Goal: Task Accomplishment & Management: Complete application form

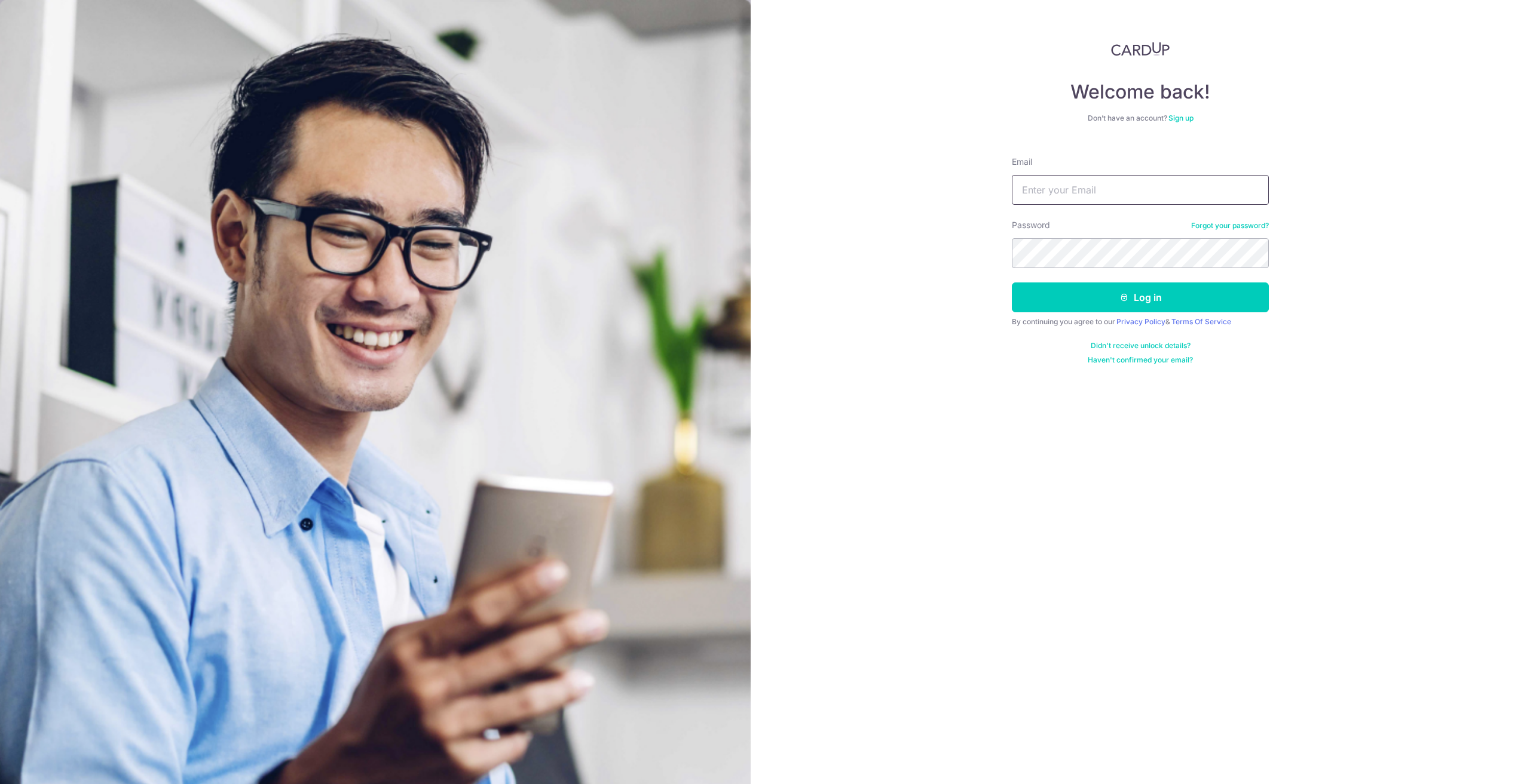
click at [1104, 198] on input "Email" at bounding box center [1140, 190] width 257 height 29
type input "[EMAIL_ADDRESS][DOMAIN_NAME]"
click at [1012, 283] on button "Log in" at bounding box center [1140, 298] width 257 height 29
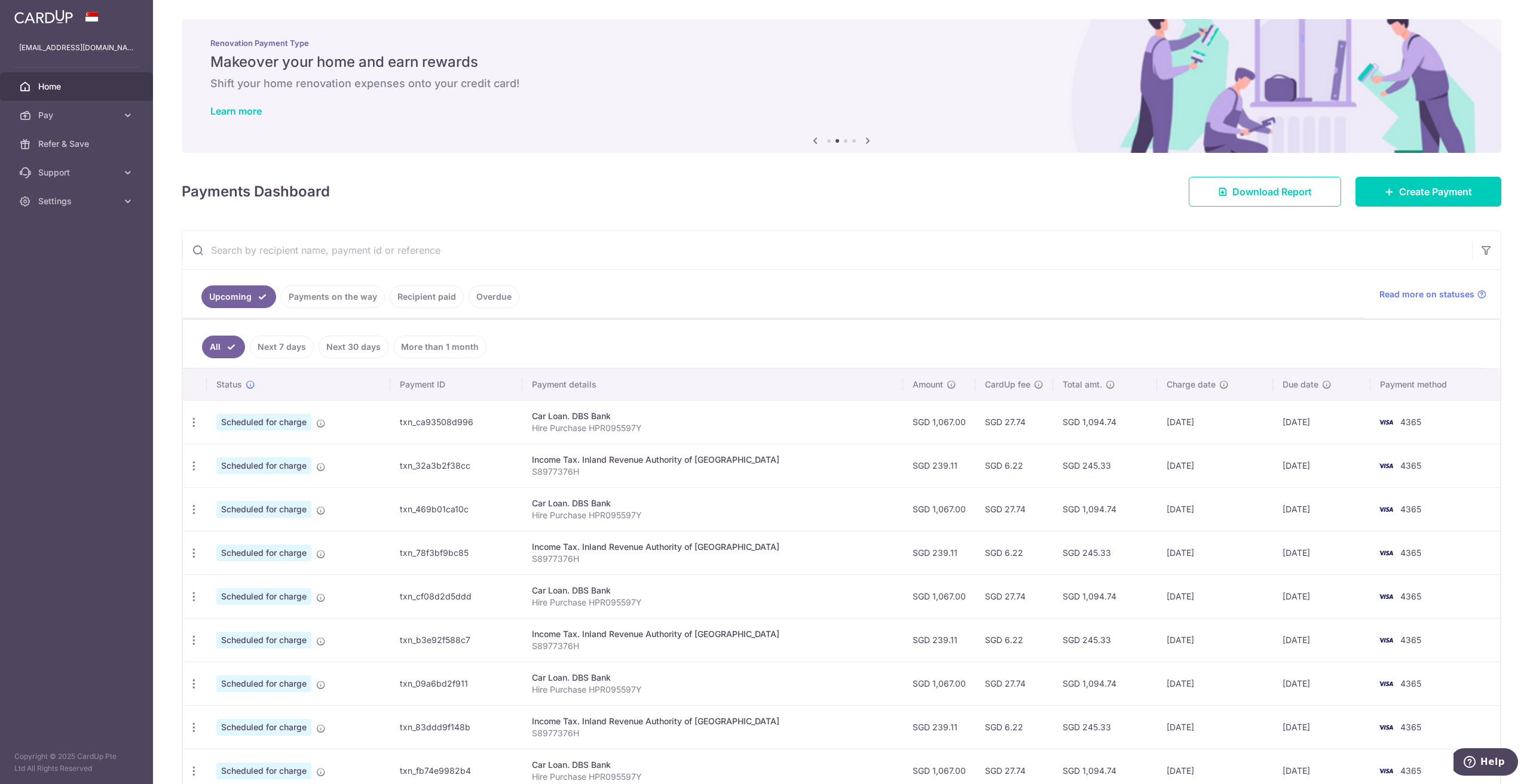
click at [306, 351] on link "Next 7 days" at bounding box center [281, 346] width 64 height 23
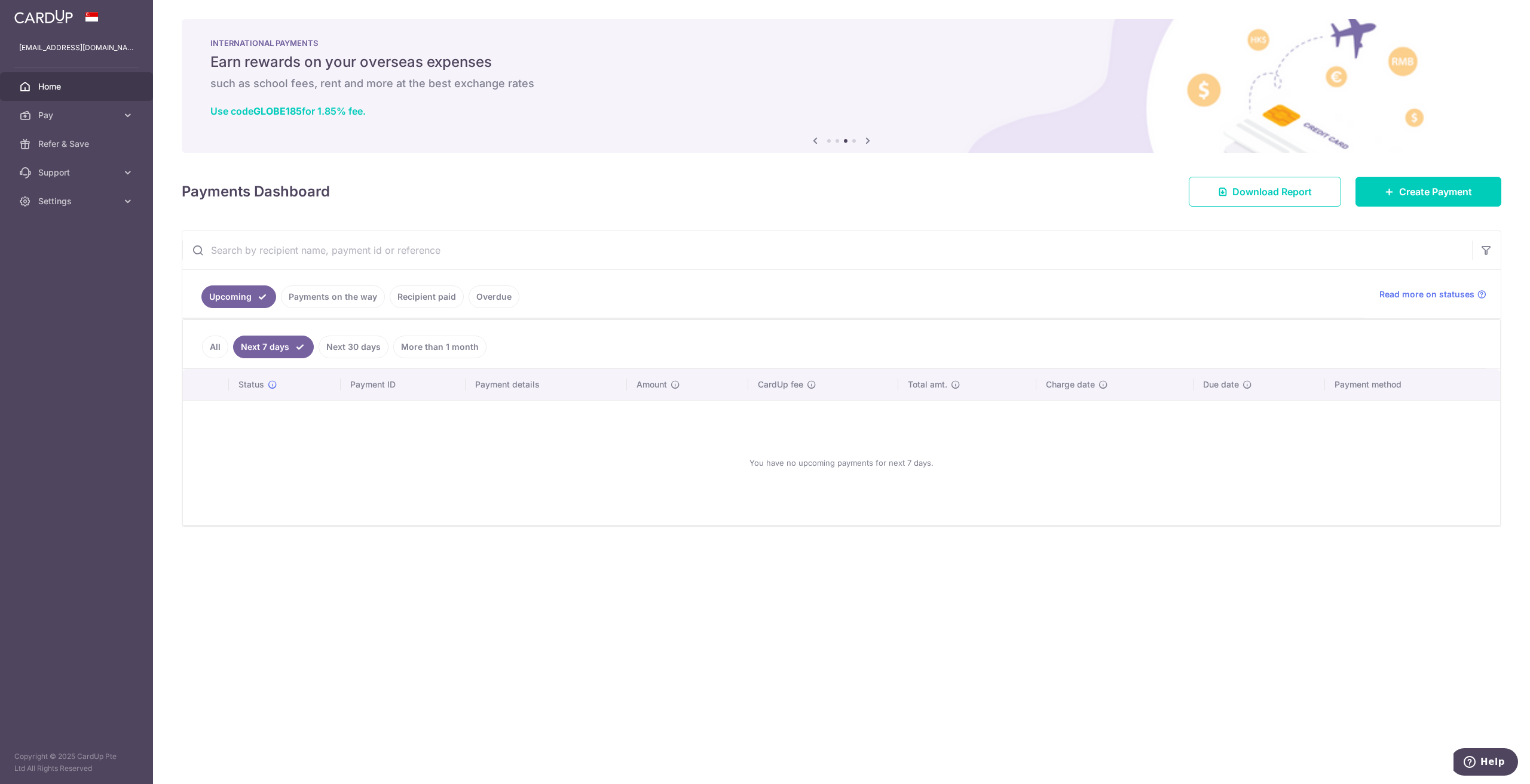
click at [490, 291] on link "Overdue" at bounding box center [493, 297] width 51 height 23
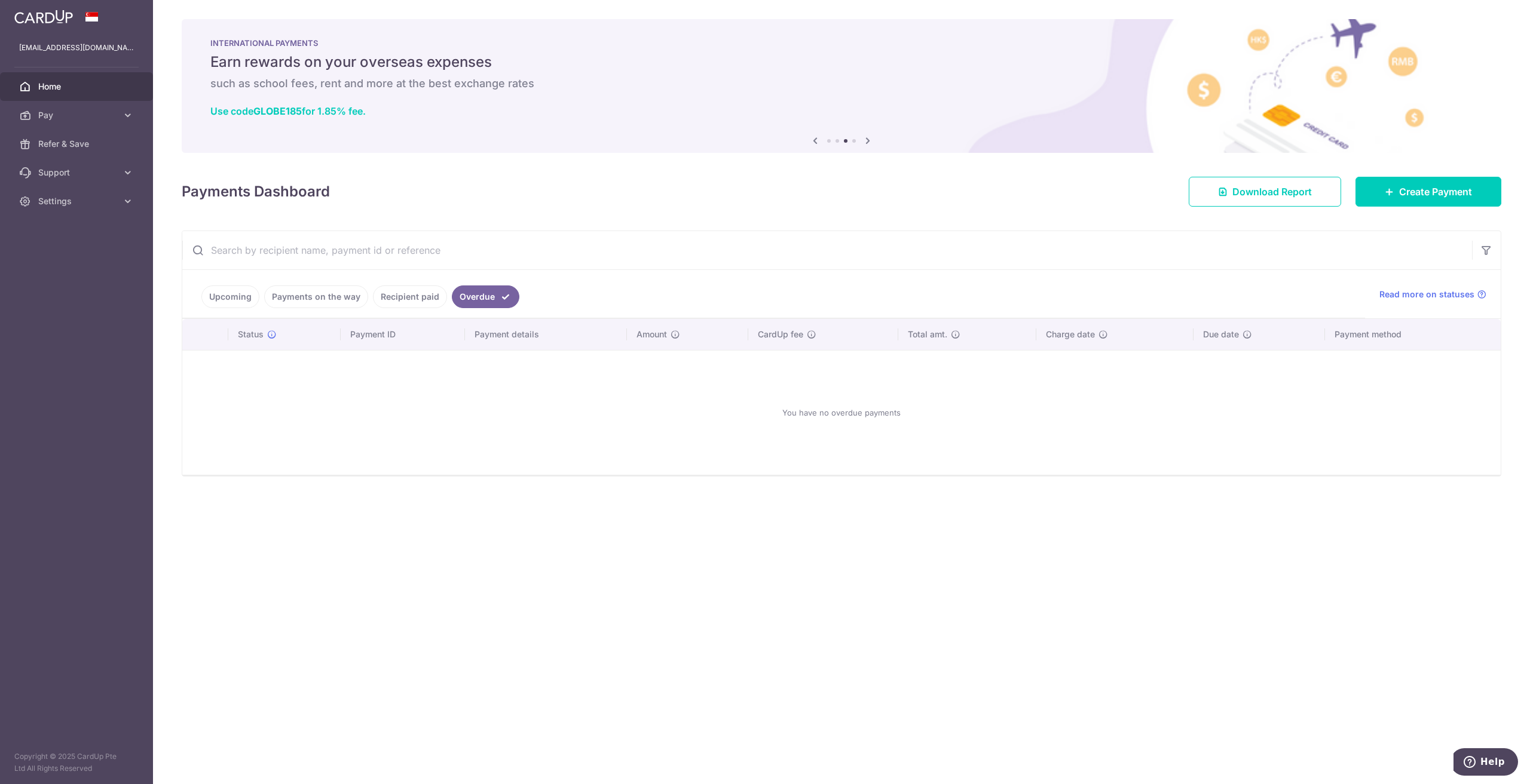
click at [424, 298] on link "Recipient paid" at bounding box center [410, 297] width 74 height 23
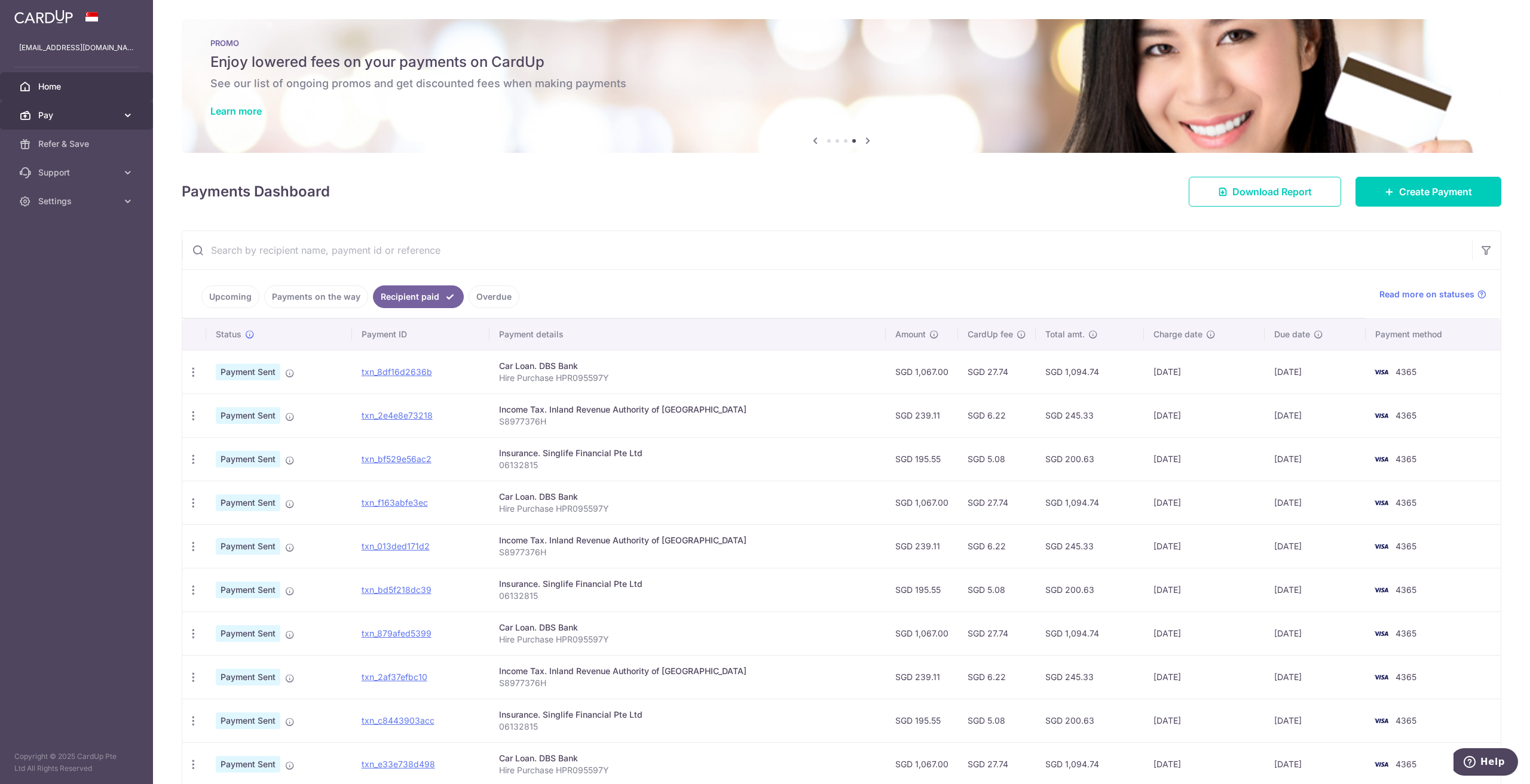
click at [98, 124] on link "Pay" at bounding box center [76, 115] width 153 height 29
click at [88, 142] on span "Payments" at bounding box center [77, 144] width 79 height 12
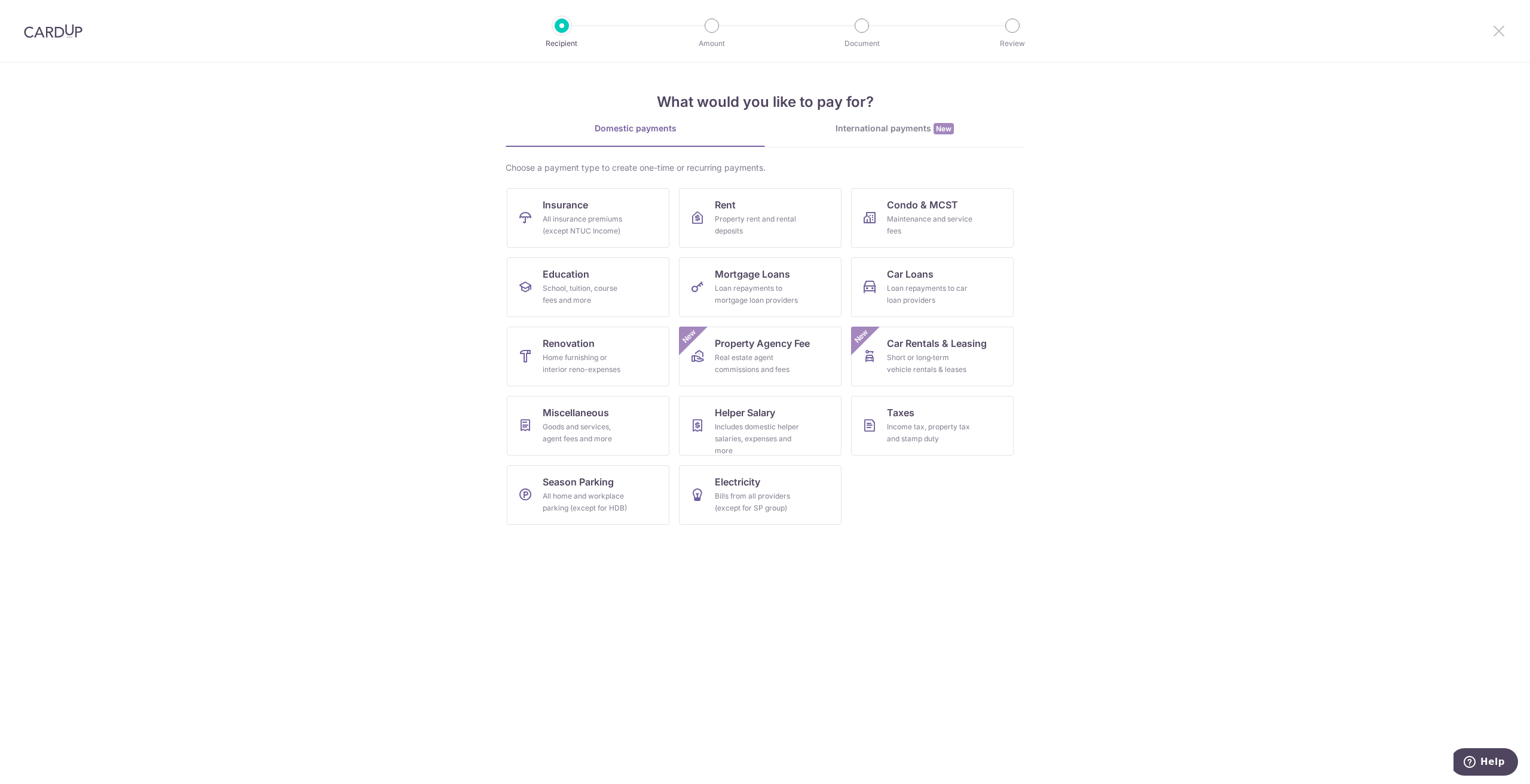
click at [1501, 28] on icon at bounding box center [1499, 30] width 15 height 15
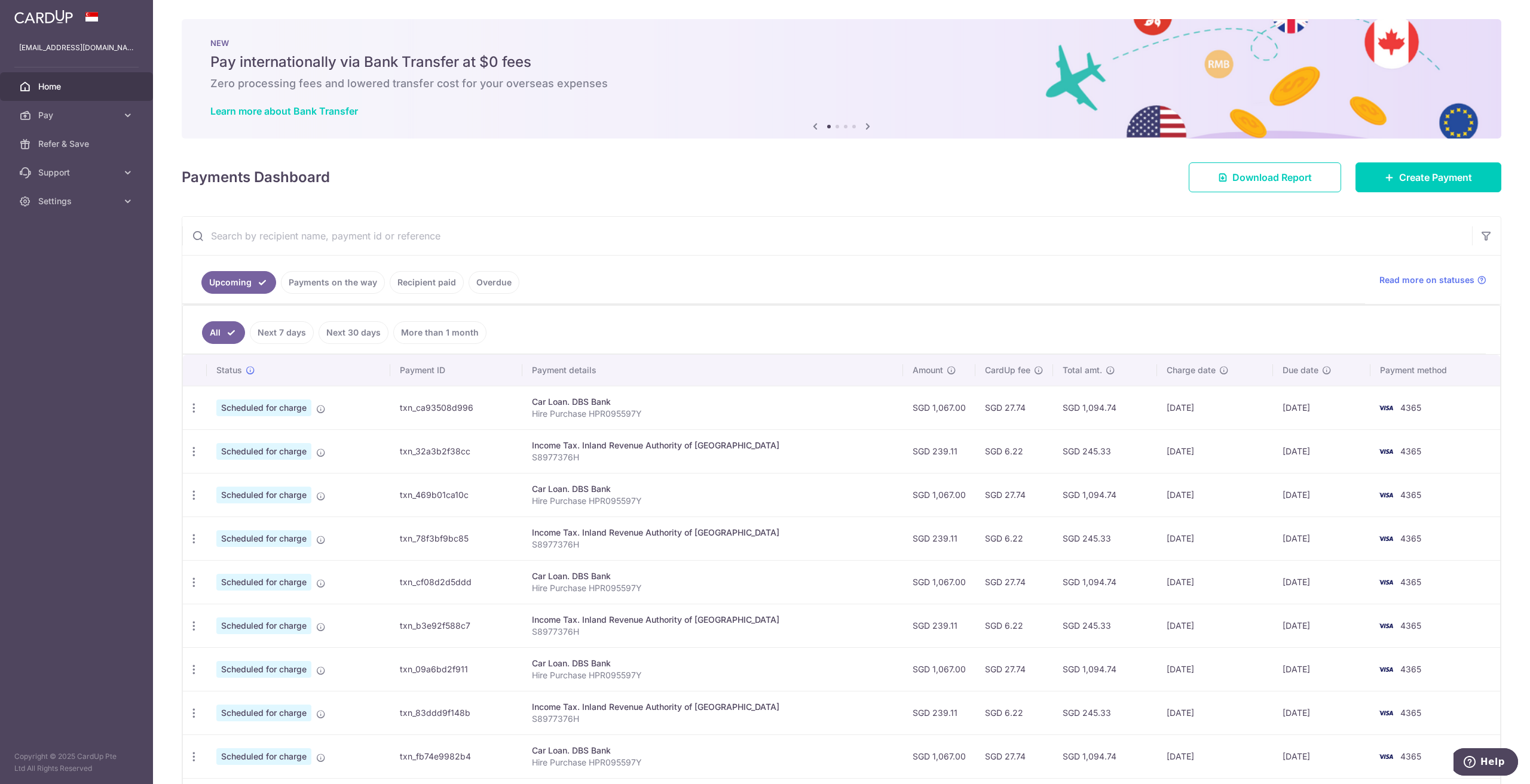
click at [332, 287] on link "Payments on the way" at bounding box center [333, 282] width 104 height 23
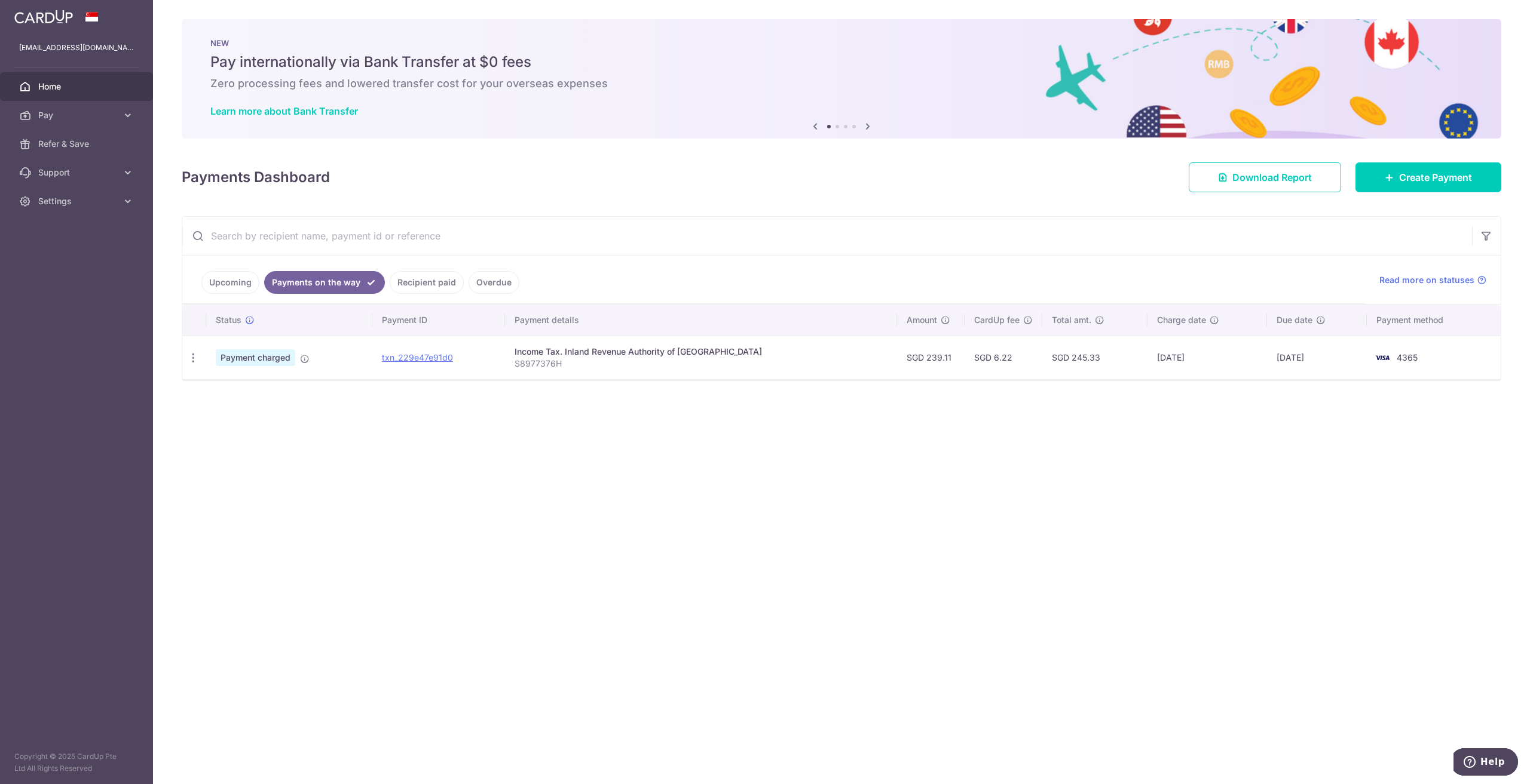
click at [216, 273] on link "Upcoming" at bounding box center [230, 282] width 58 height 23
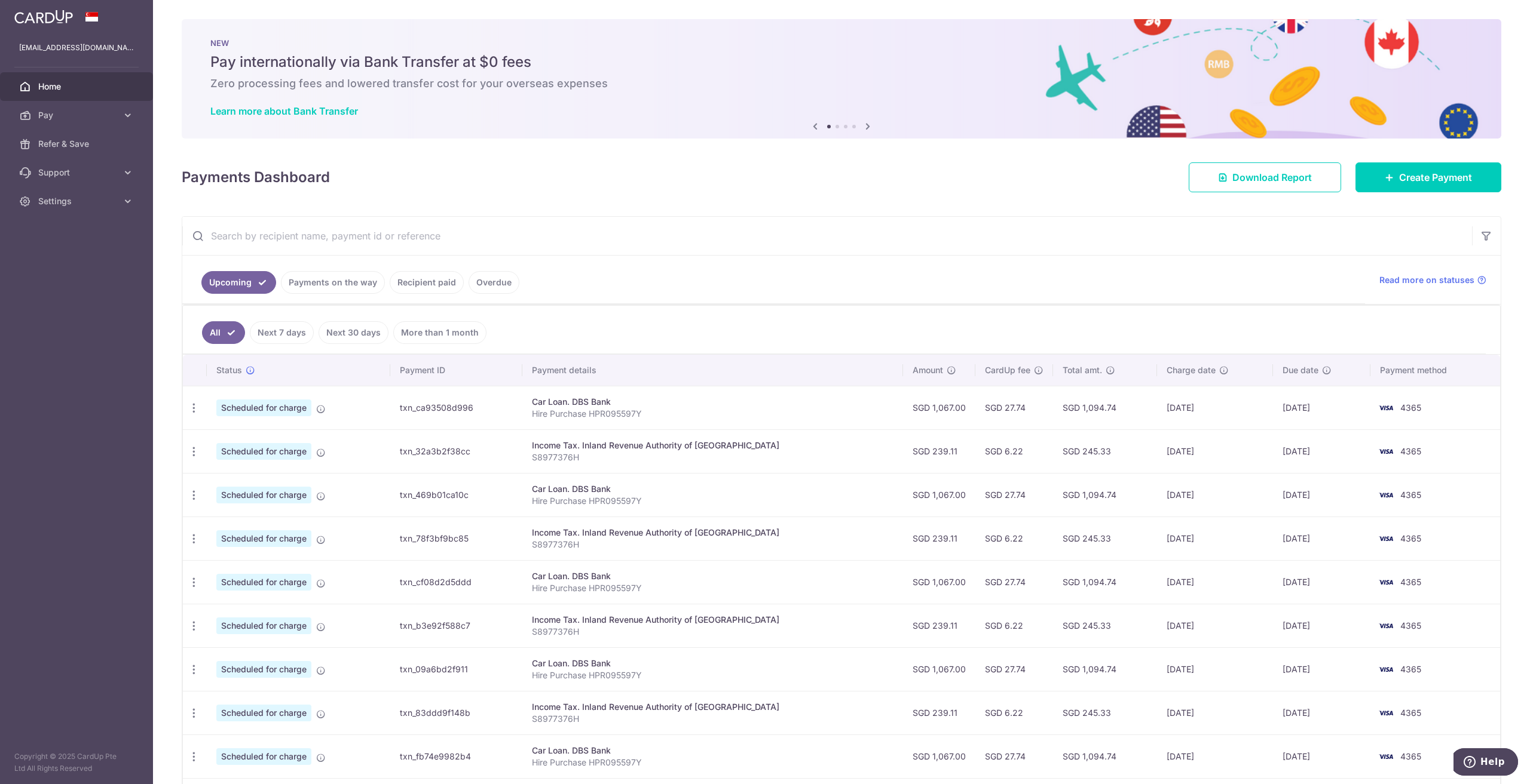
click at [277, 332] on link "Next 7 days" at bounding box center [281, 333] width 64 height 23
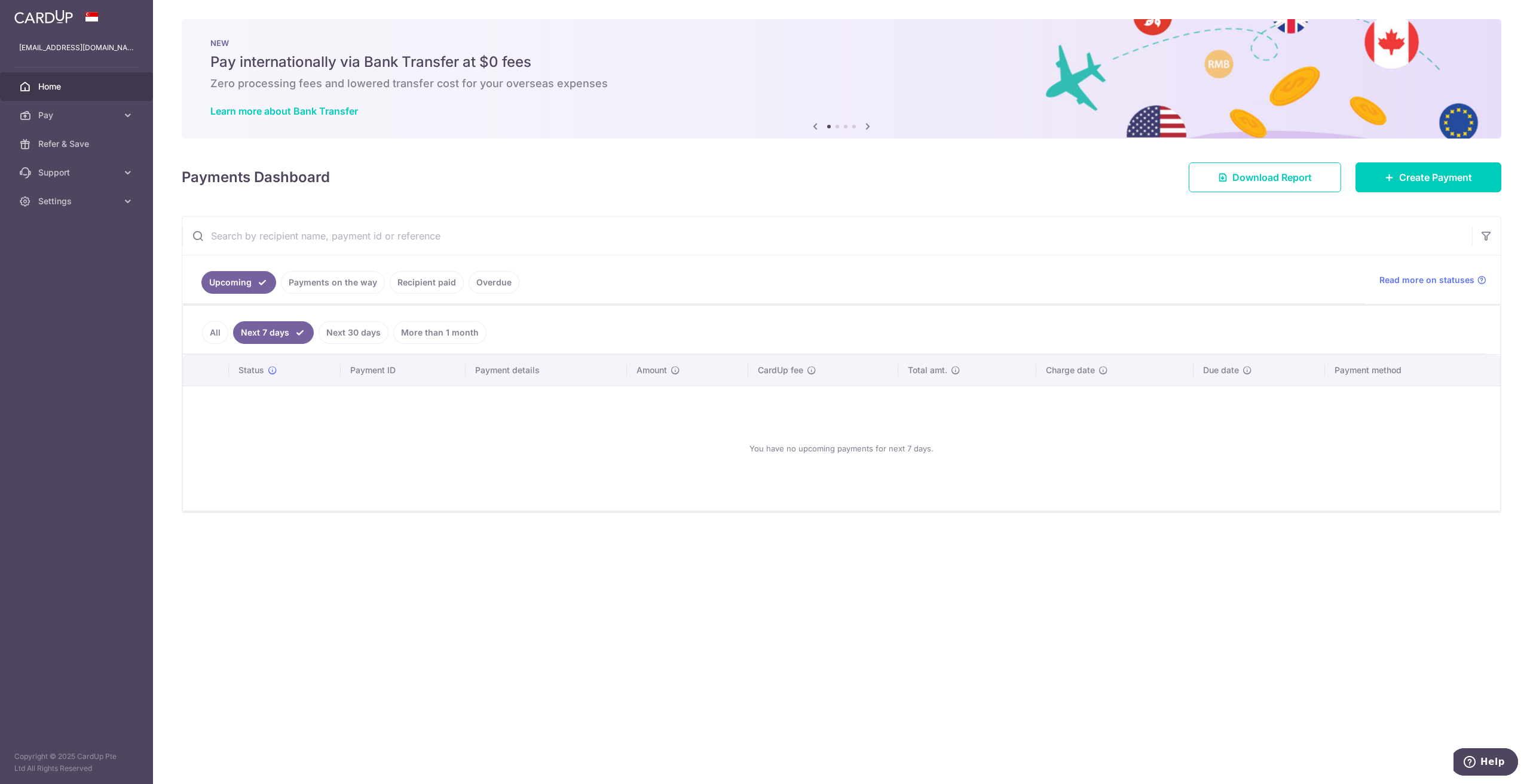
click at [334, 339] on link "Next 30 days" at bounding box center [354, 333] width 70 height 23
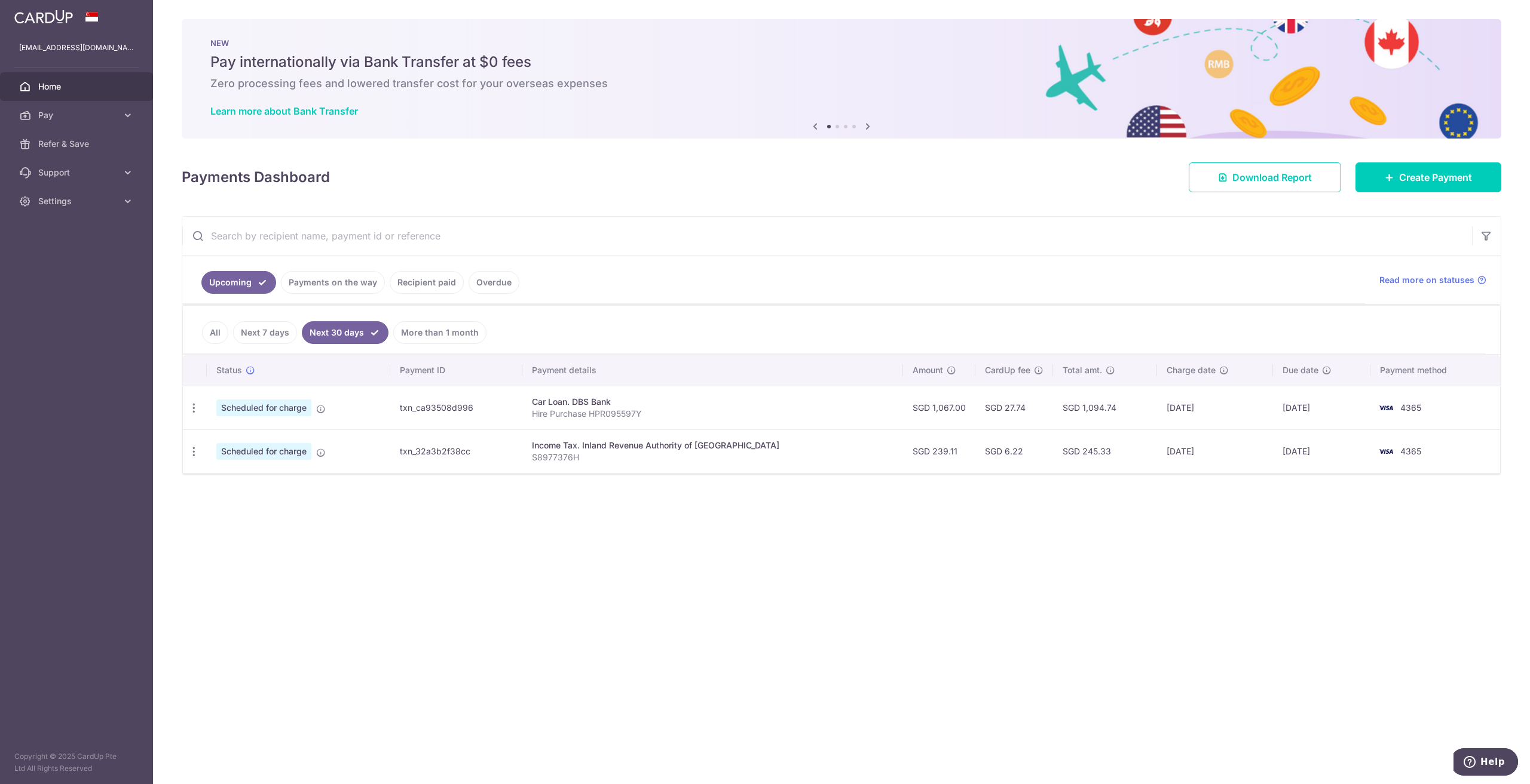
click at [458, 337] on link "More than 1 month" at bounding box center [440, 333] width 93 height 23
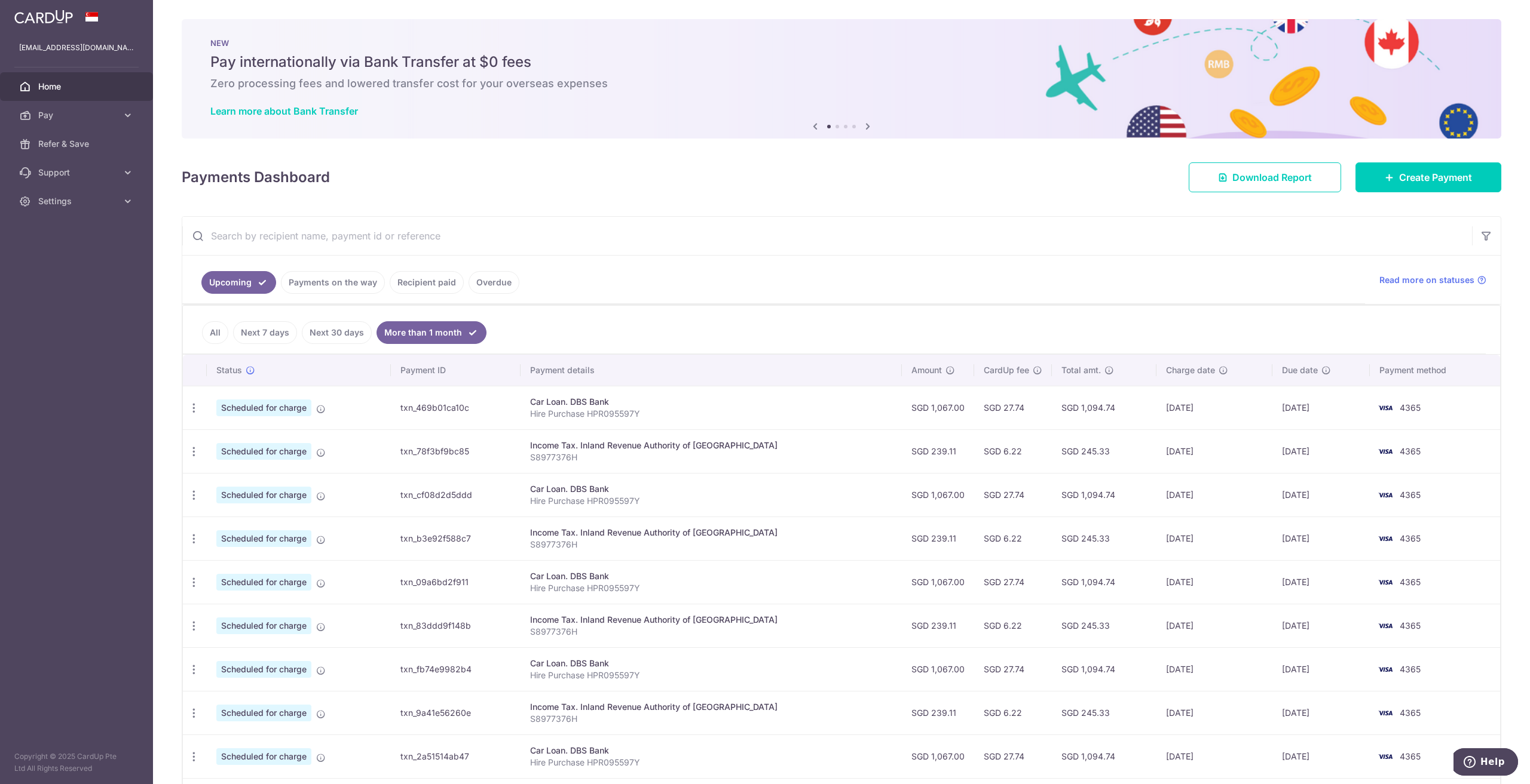
click at [206, 330] on link "All" at bounding box center [215, 333] width 27 height 23
click at [74, 112] on span "Pay" at bounding box center [77, 115] width 79 height 12
click at [75, 140] on span "Payments" at bounding box center [77, 144] width 79 height 12
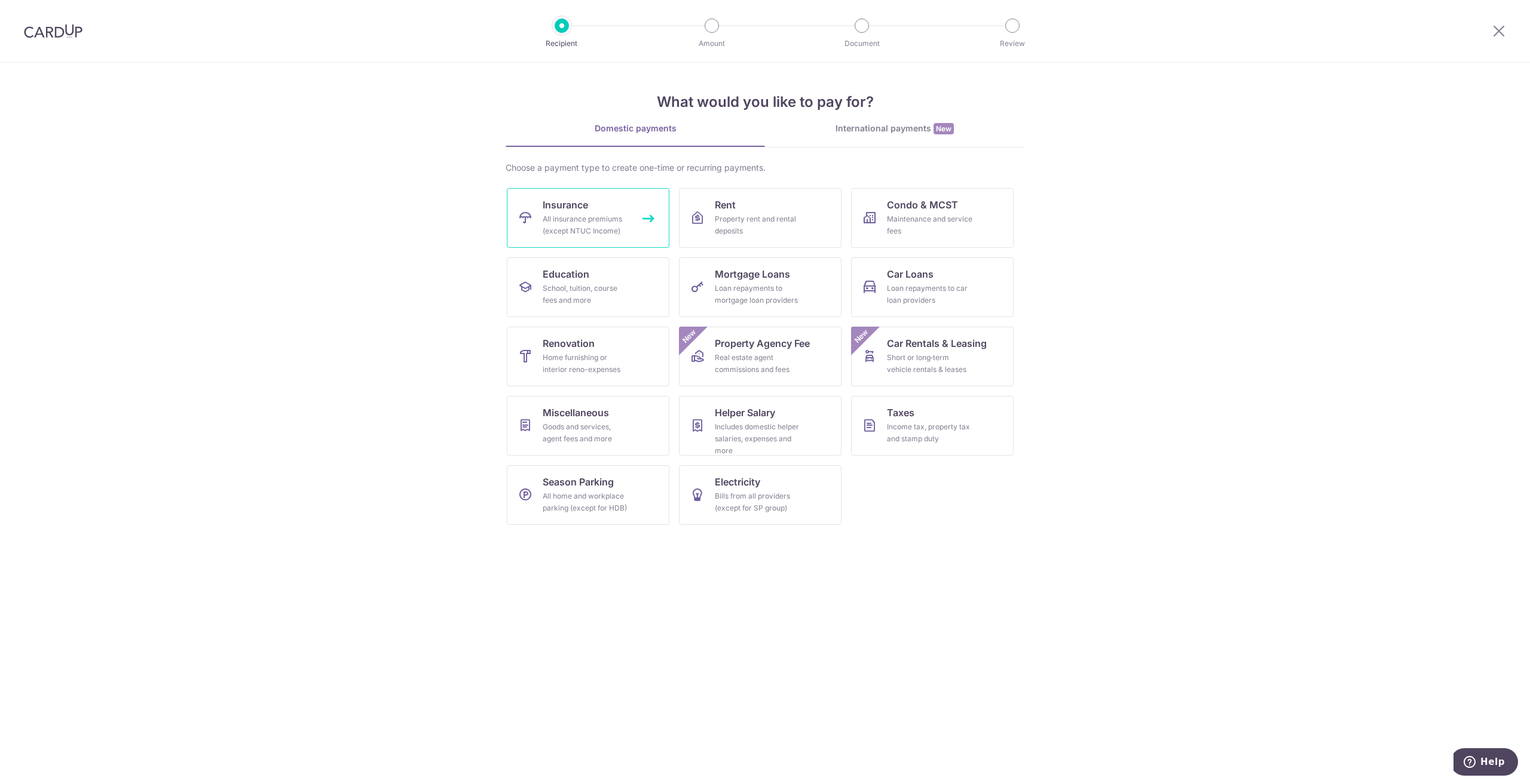
click at [602, 203] on link "Insurance All insurance premiums (except NTUC Income)" at bounding box center [588, 217] width 162 height 60
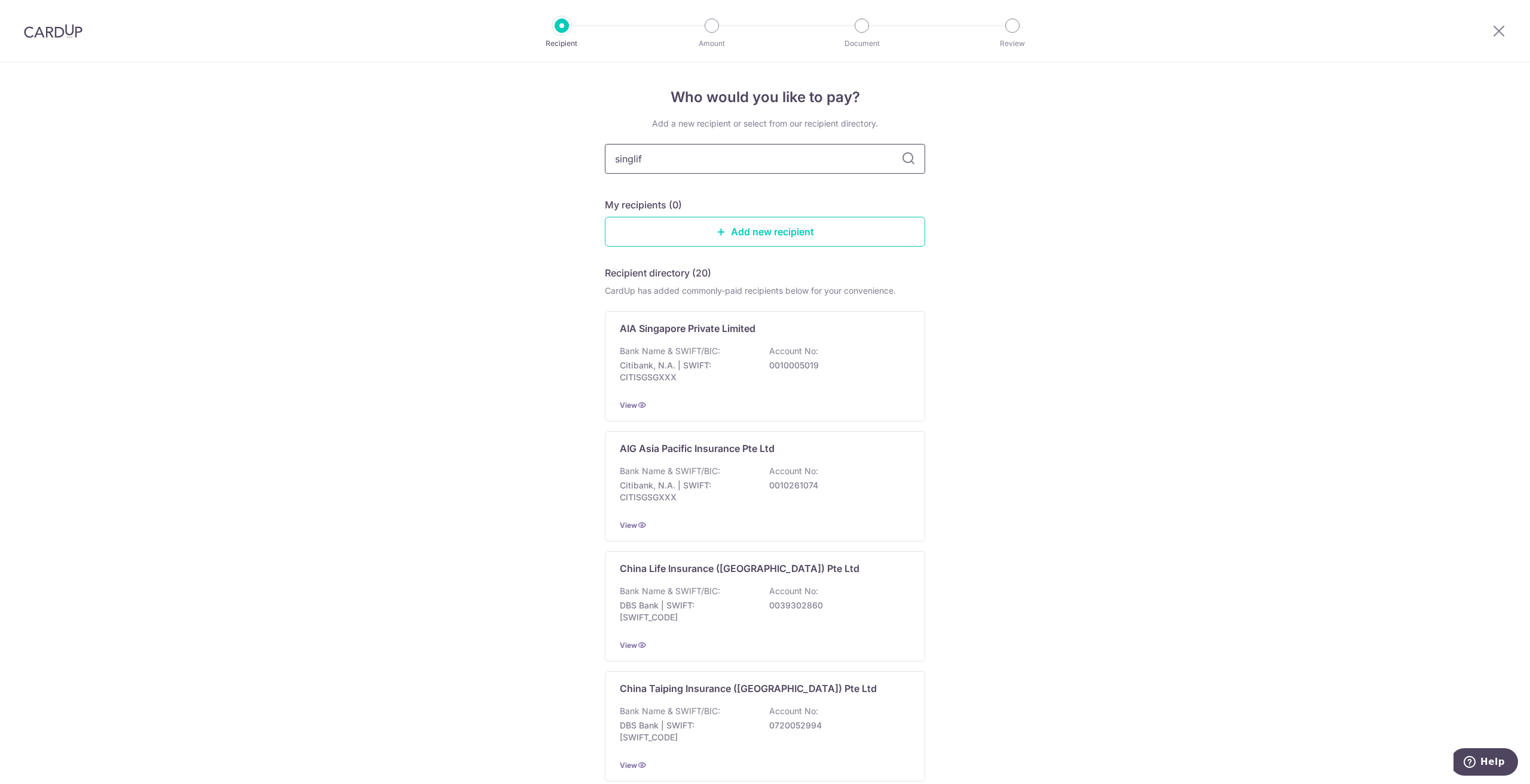
type input "singlife"
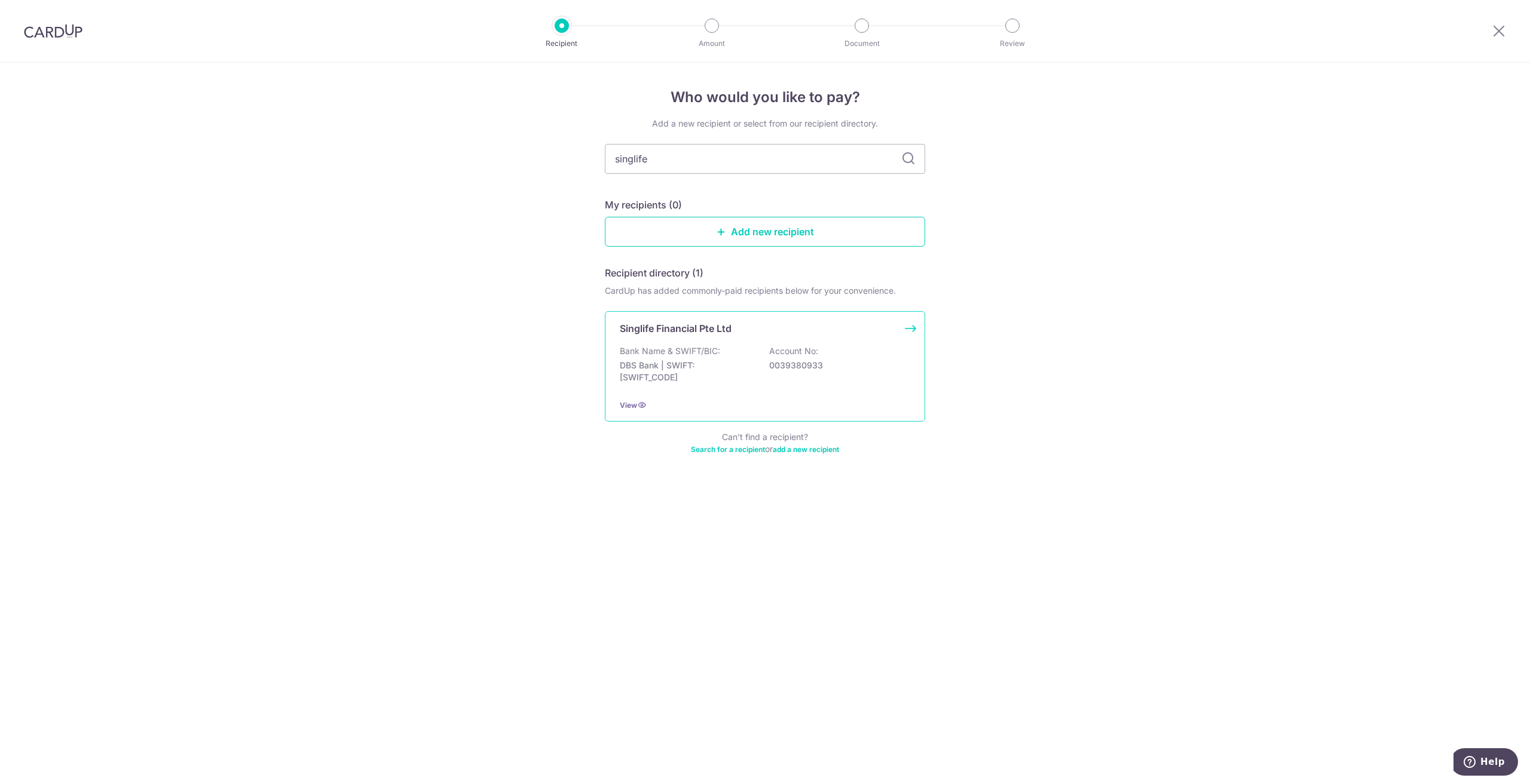
click at [826, 383] on div "Bank Name & SWIFT/BIC: DBS Bank | SWIFT: [SWIFT_CODE] Account No: 0039380933" at bounding box center [764, 368] width 290 height 44
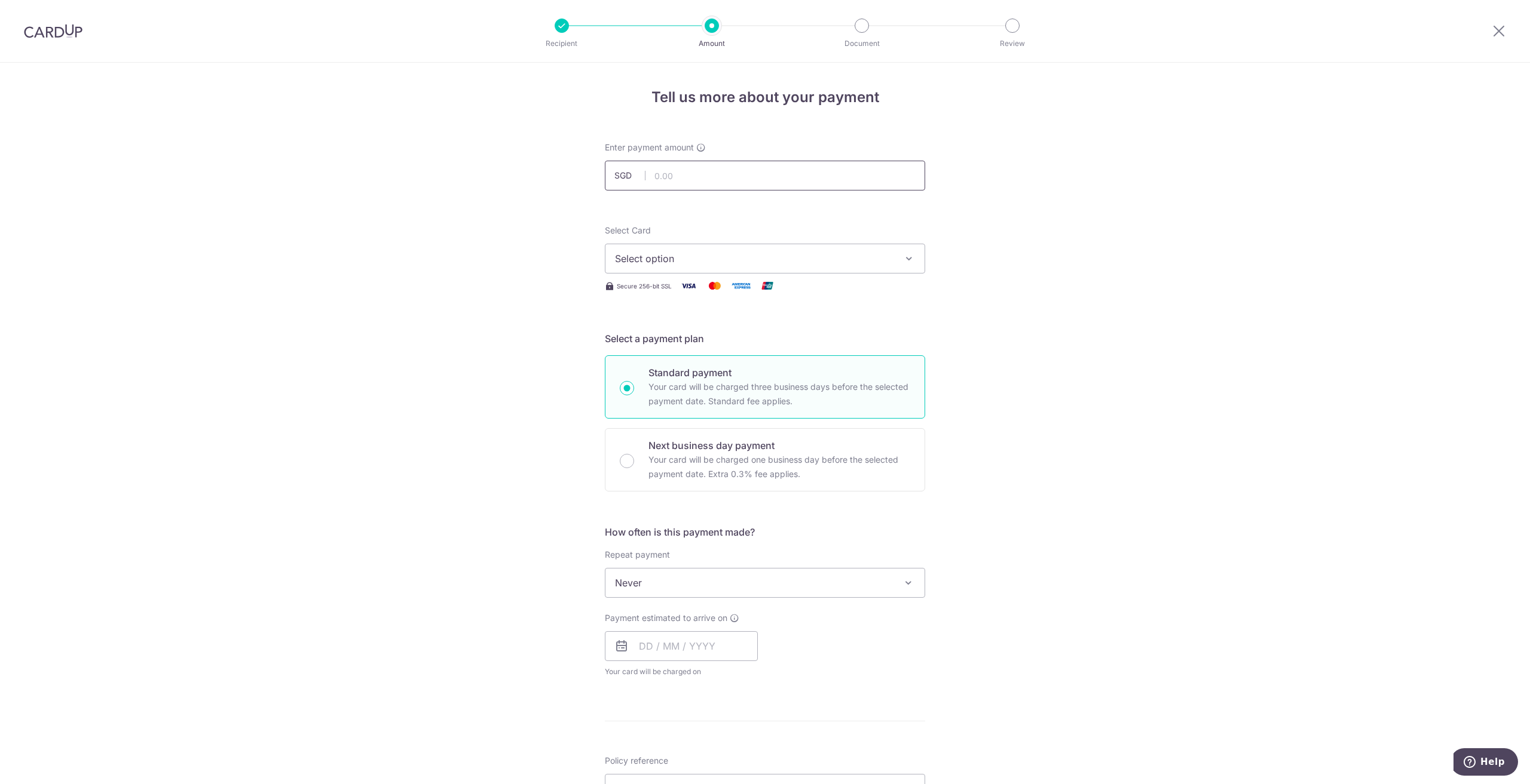
click at [693, 179] on input "text" at bounding box center [764, 175] width 320 height 29
type input "195.55"
click at [690, 249] on button "Select option" at bounding box center [764, 259] width 320 height 29
click at [682, 339] on span "**** 4365" at bounding box center [666, 345] width 46 height 15
click at [674, 593] on span "Never" at bounding box center [765, 582] width 319 height 29
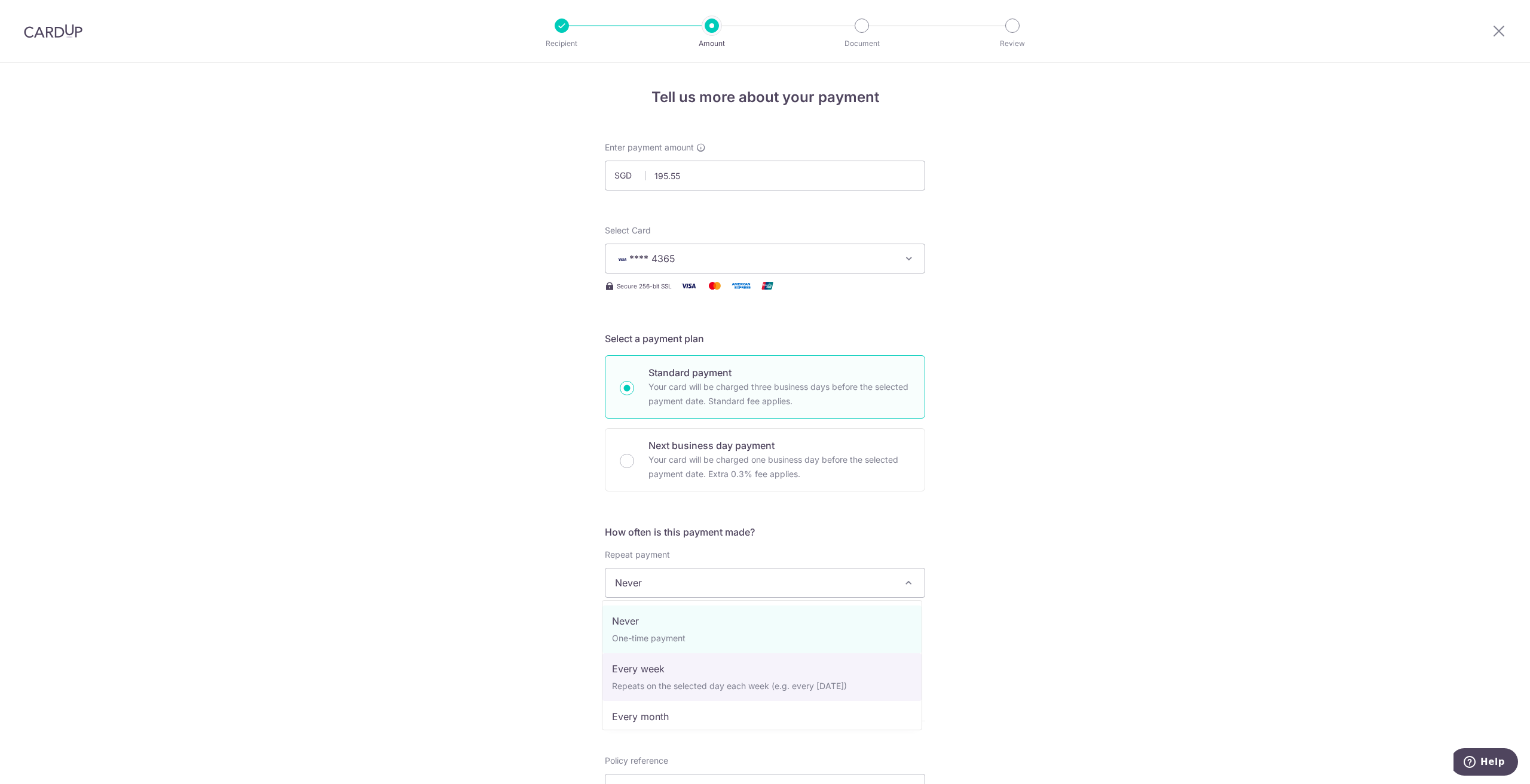
select select "3"
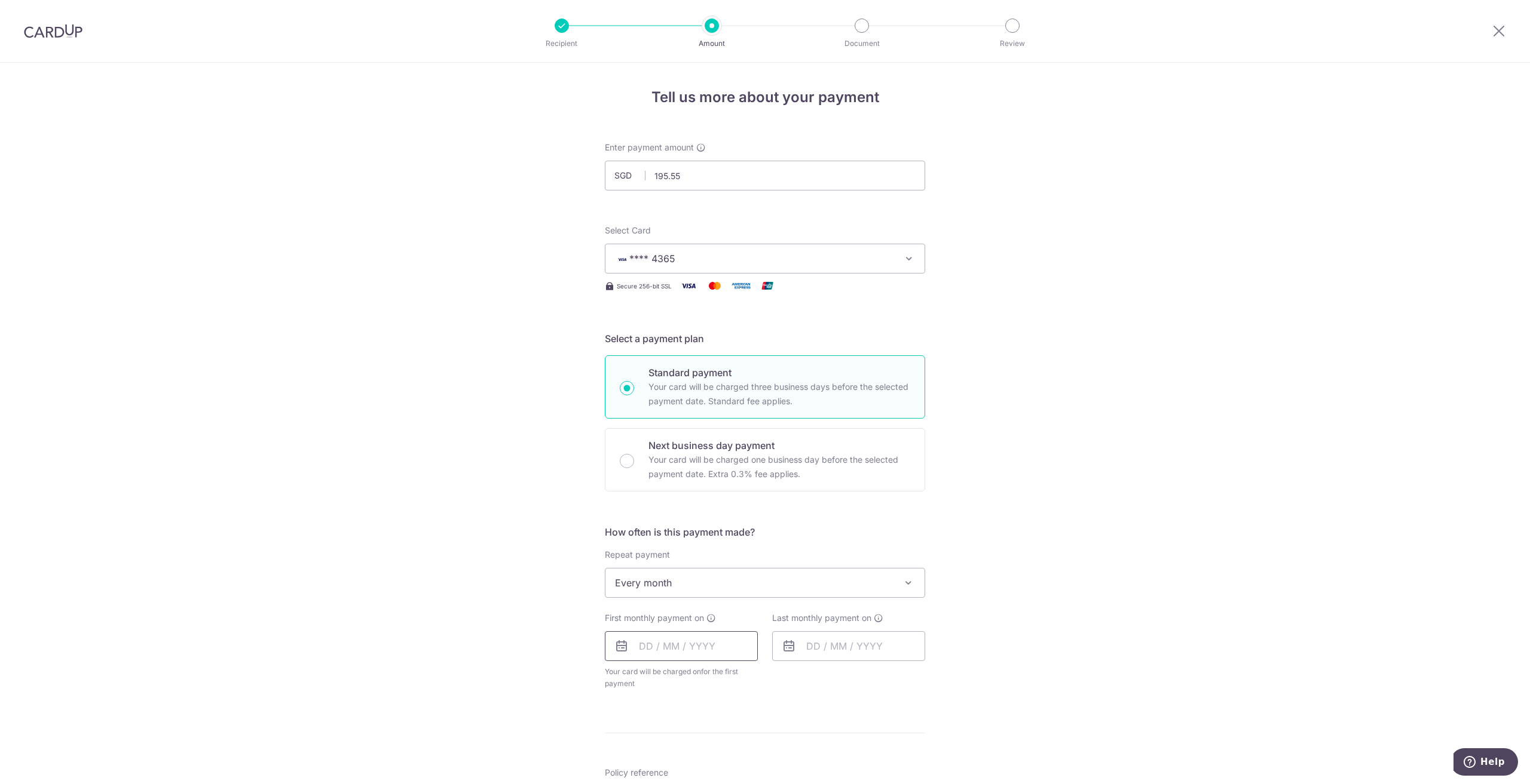
click at [713, 656] on input "text" at bounding box center [681, 646] width 153 height 29
click at [941, 706] on div "Tell us more about your payment Enter payment amount SGD 195.55 195.55 Select C…" at bounding box center [765, 609] width 1530 height 1093
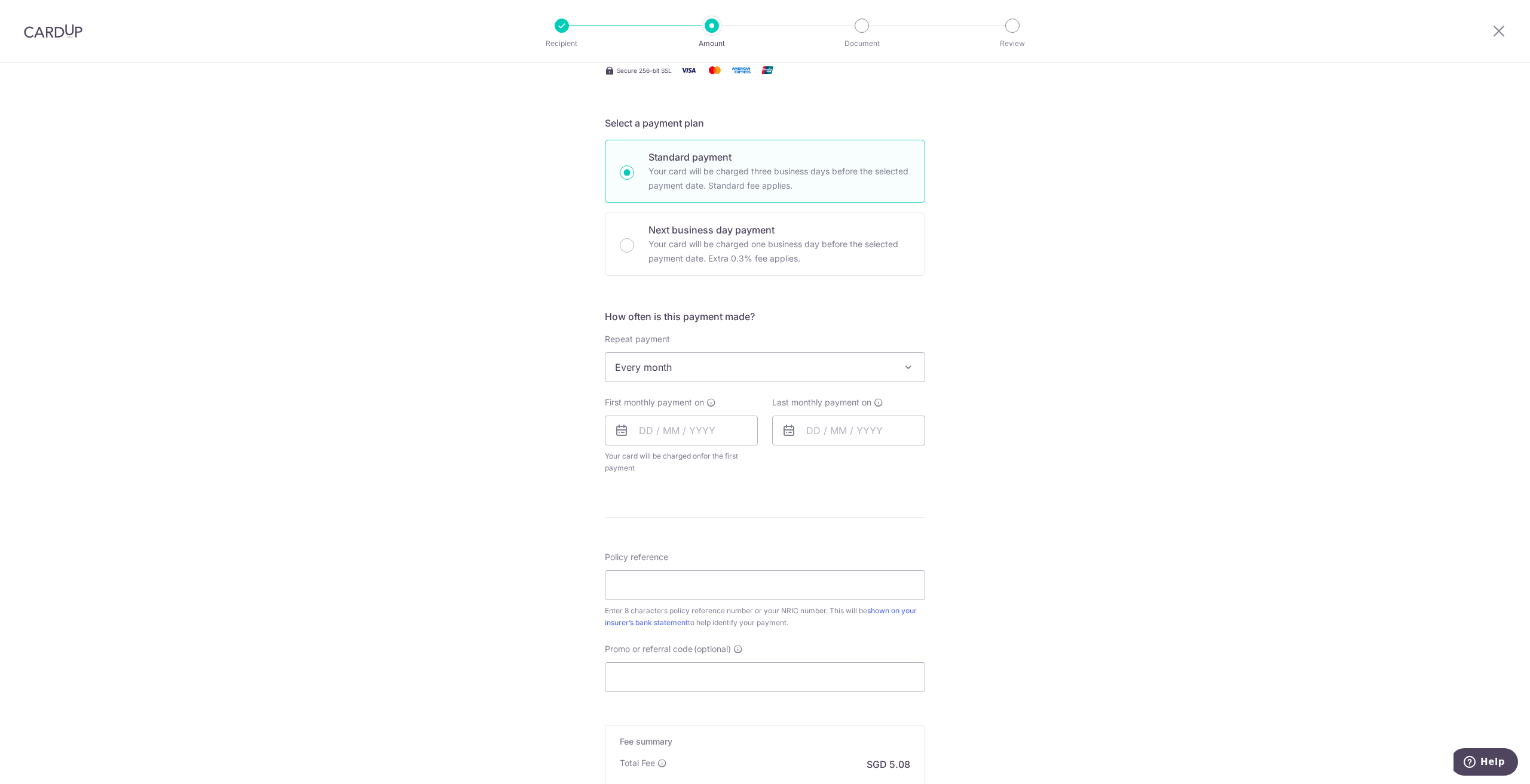
scroll to position [239, 0]
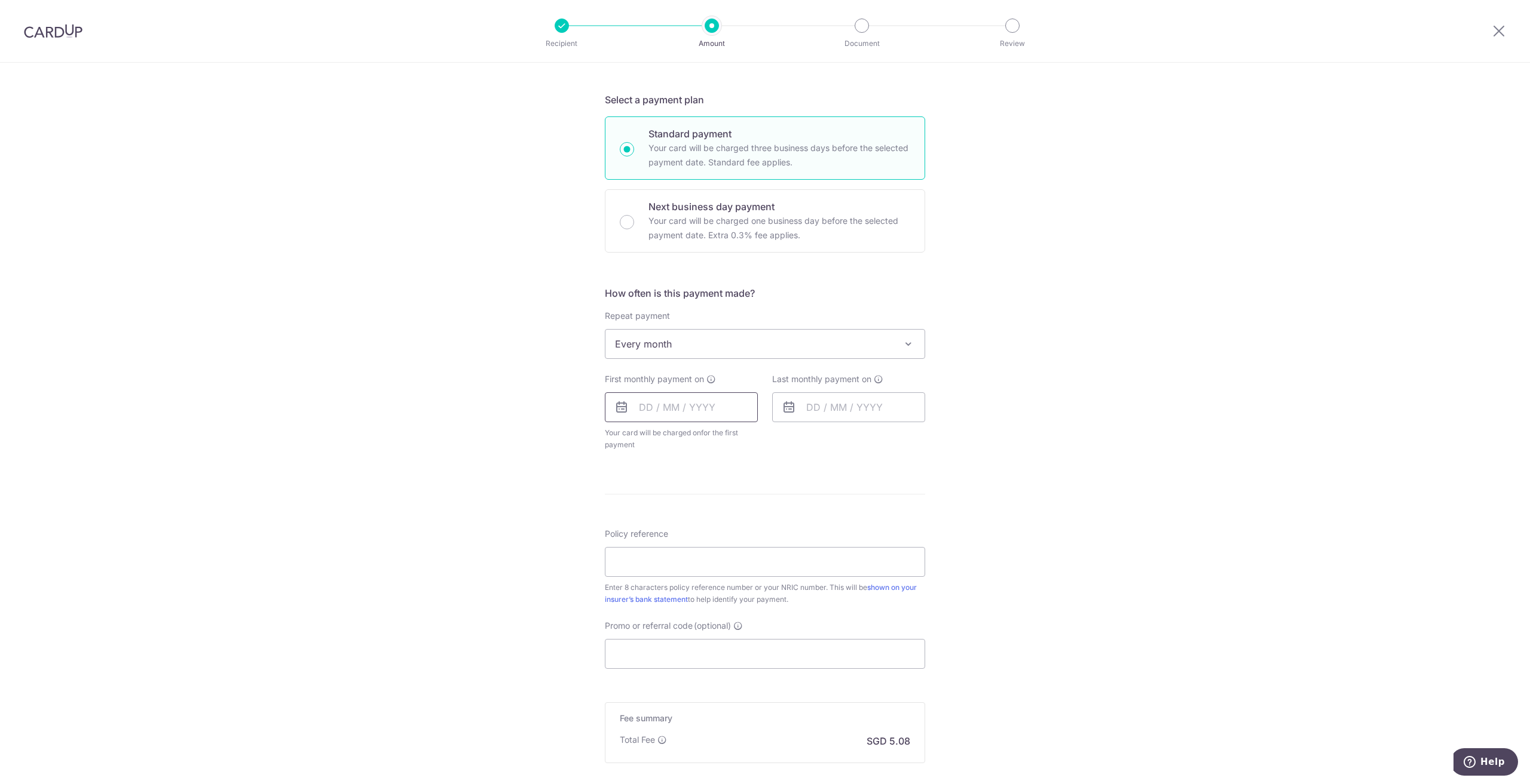
click at [696, 402] on input "text" at bounding box center [681, 407] width 153 height 29
click at [772, 446] on link "Next" at bounding box center [774, 439] width 15 height 15
click at [770, 497] on link "1" at bounding box center [772, 492] width 19 height 19
type input "[DATE]"
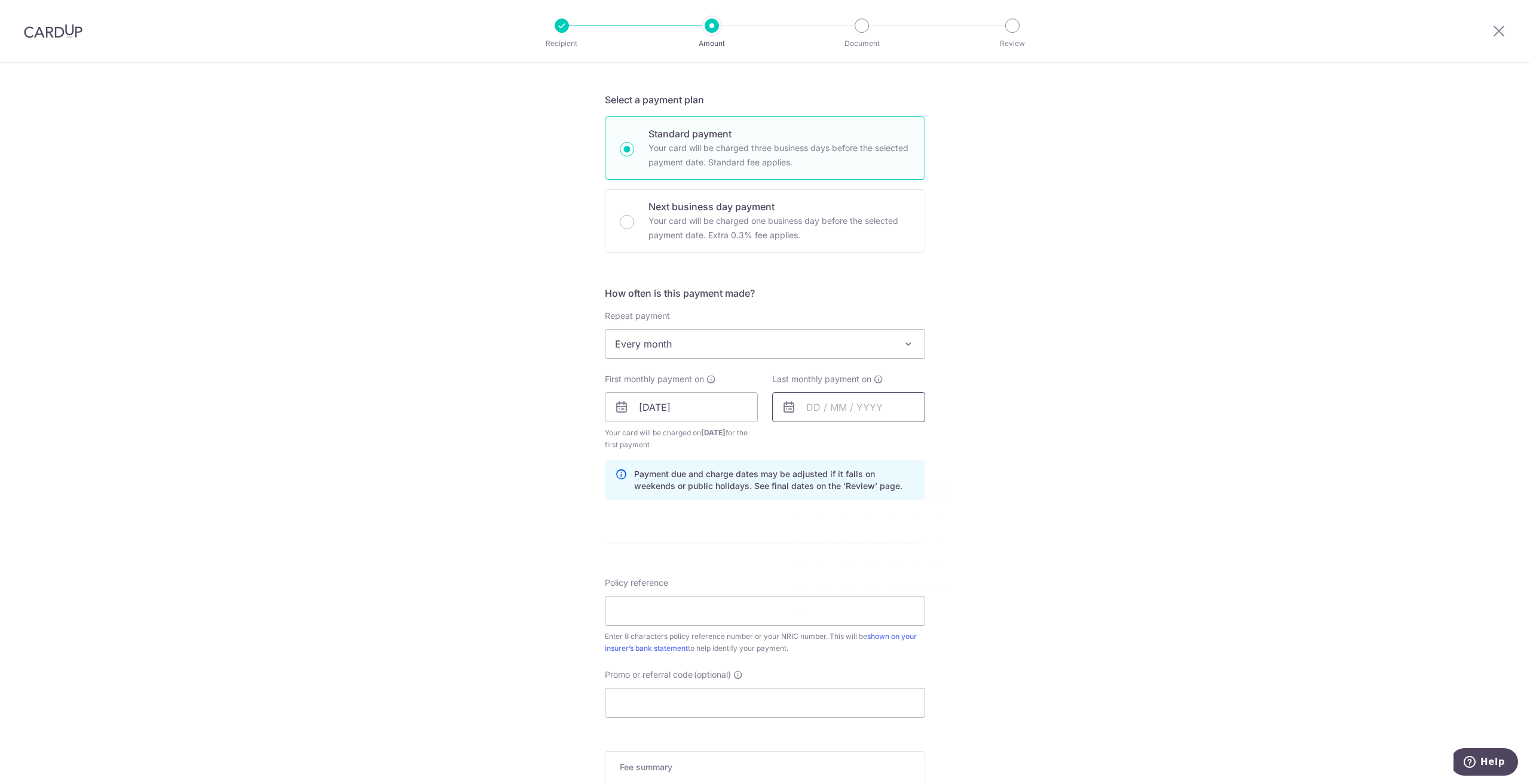
click at [867, 411] on input "text" at bounding box center [849, 407] width 153 height 29
click at [900, 439] on select "2025 2026 2027 2028 2029 2030 2031 2032 2033 2034 2035" at bounding box center [895, 439] width 31 height 9
click at [811, 490] on link "2" at bounding box center [820, 492] width 19 height 19
type input "02/11/2026"
click at [1049, 507] on div "Tell us more about your payment Enter payment amount SGD 195.55 195.55 Select C…" at bounding box center [765, 394] width 1530 height 1141
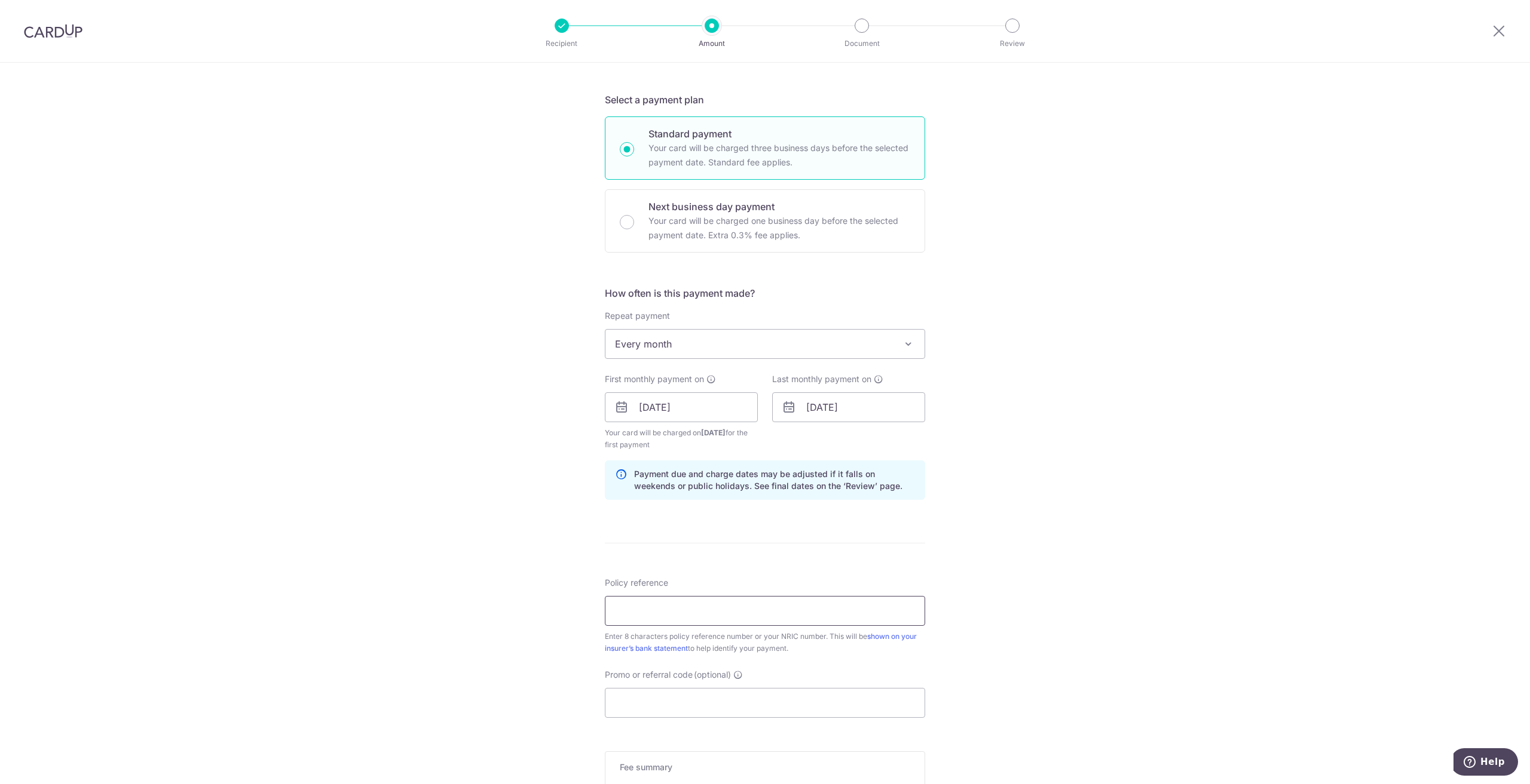
click at [704, 605] on input "Policy reference" at bounding box center [764, 611] width 320 height 29
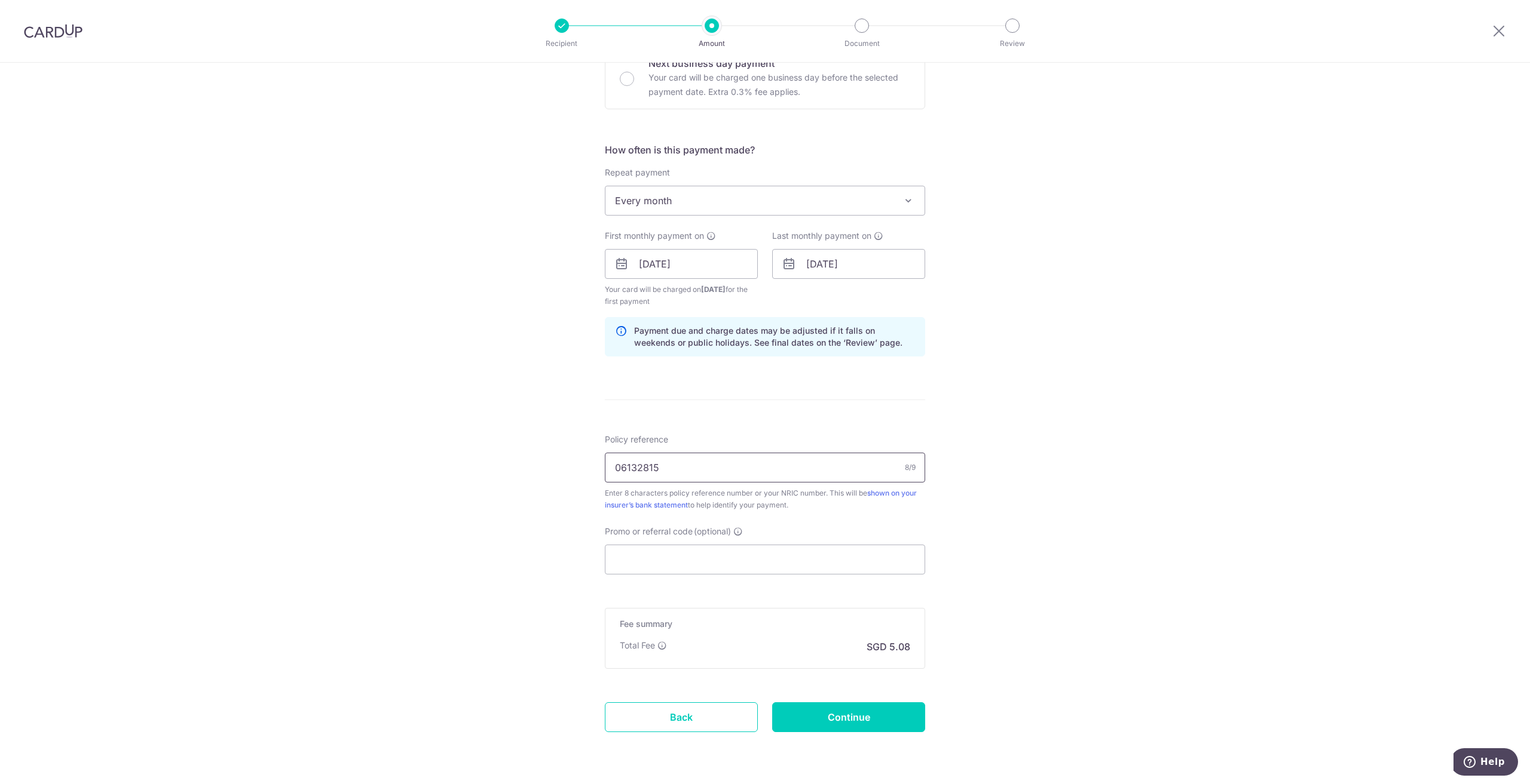
scroll to position [360, 0]
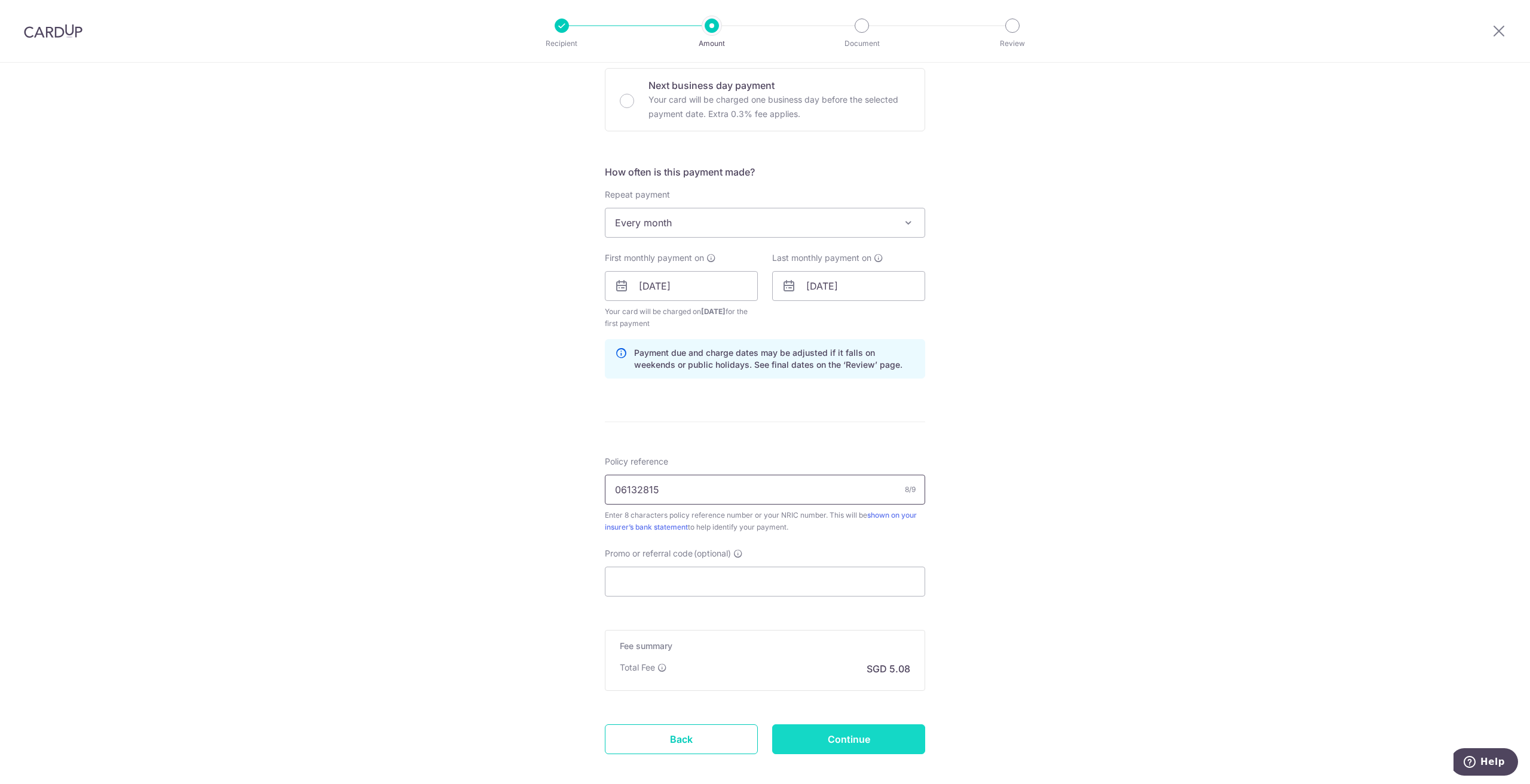
type input "06132815"
click at [869, 736] on input "Continue" at bounding box center [849, 739] width 153 height 29
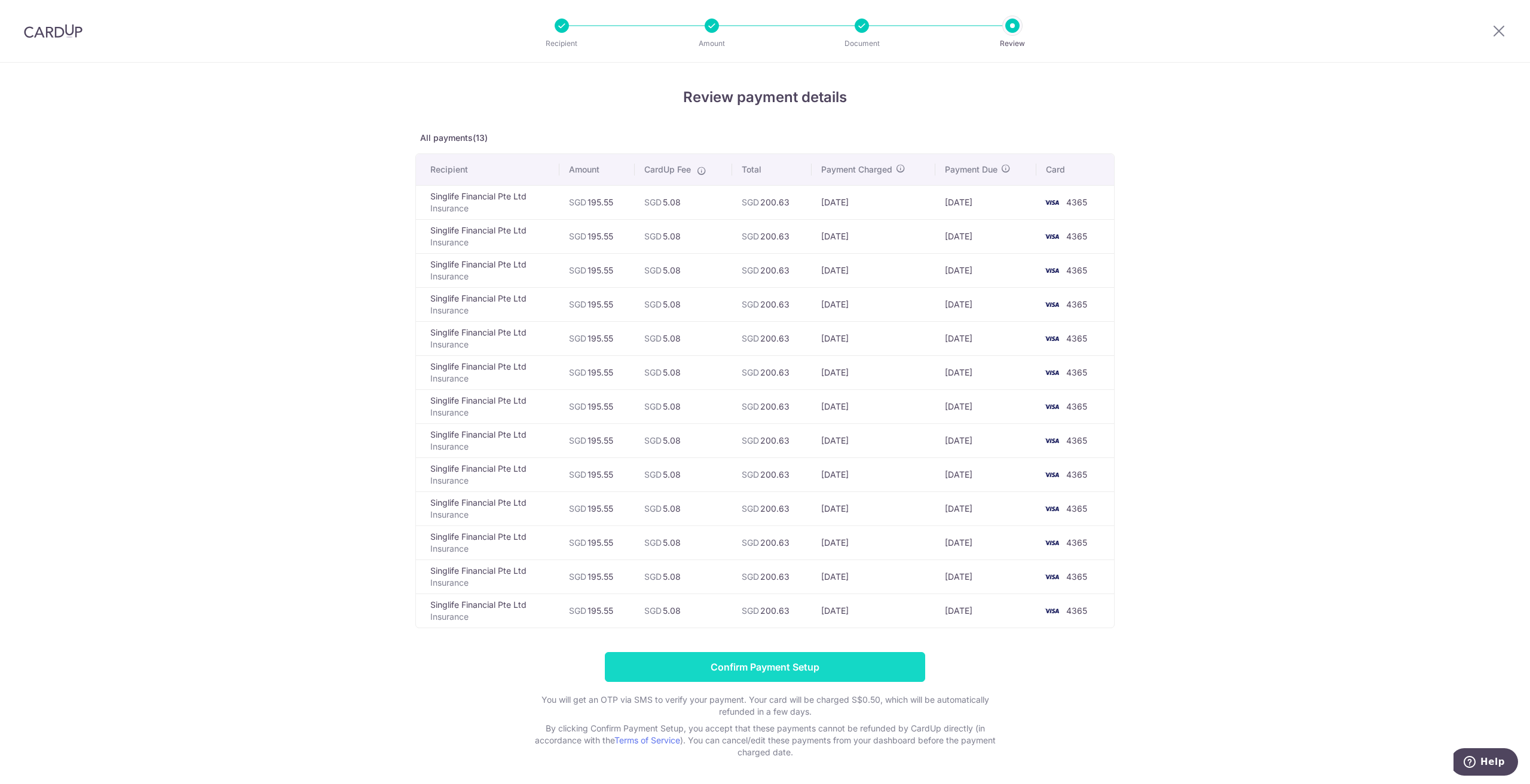
click at [813, 663] on input "Confirm Payment Setup" at bounding box center [764, 667] width 320 height 29
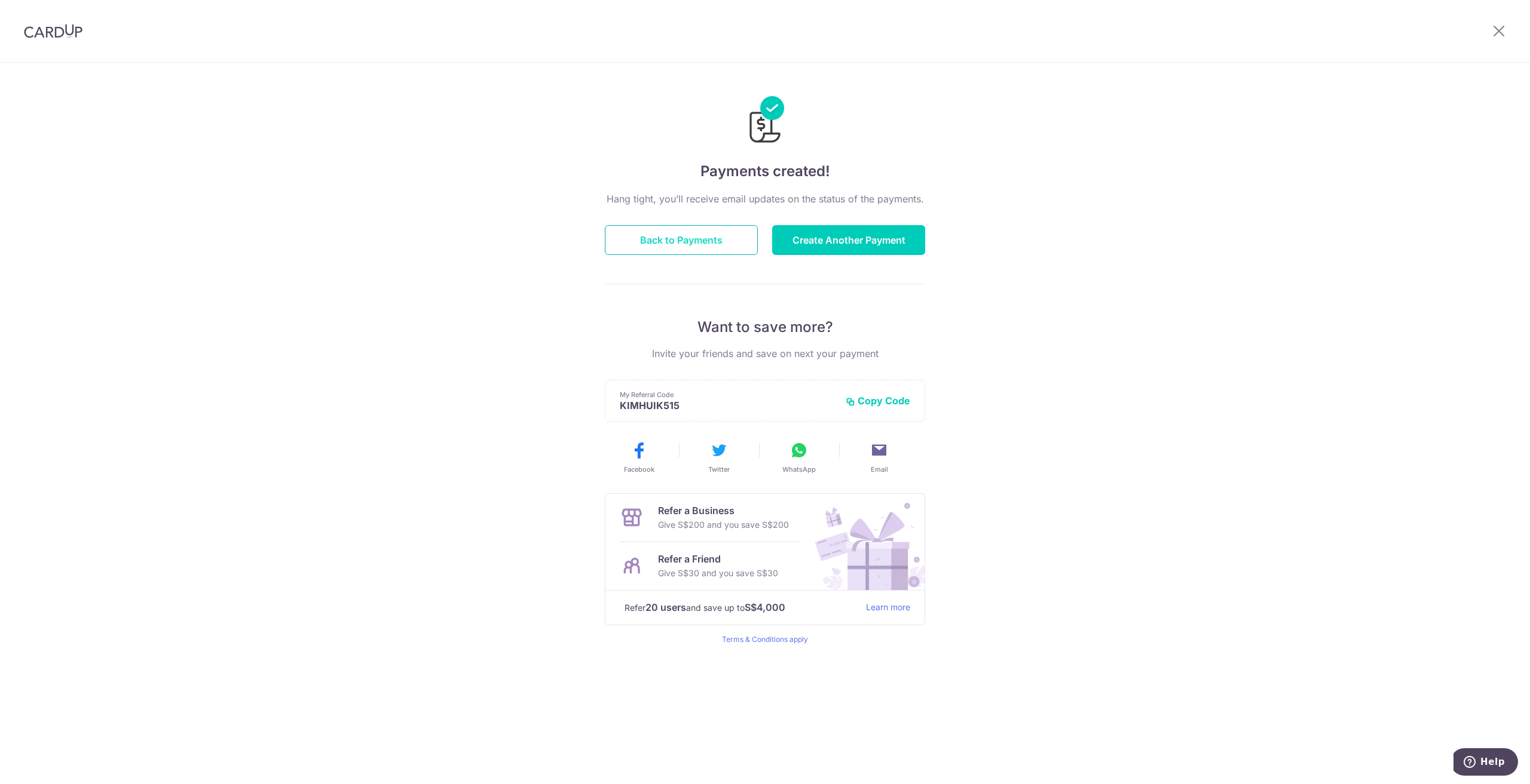
click at [662, 240] on button "Back to Payments" at bounding box center [681, 240] width 153 height 29
